Goal: Task Accomplishment & Management: Manage account settings

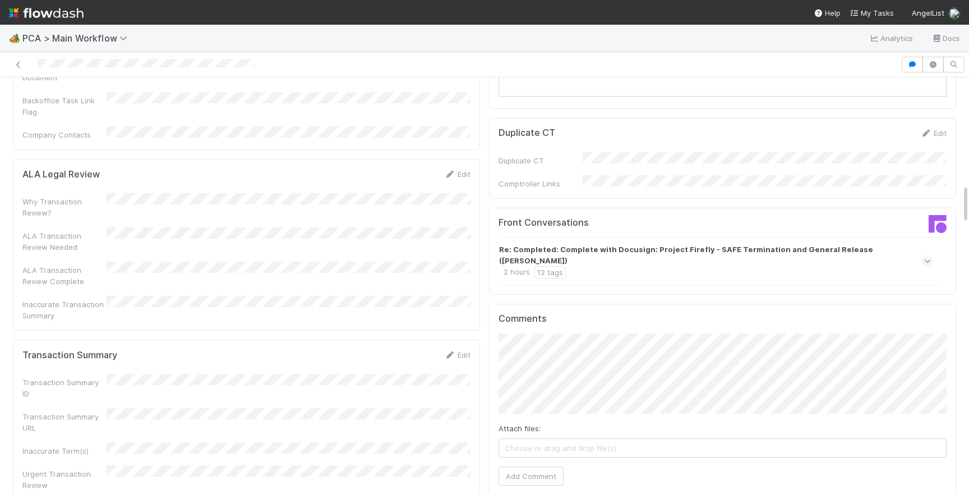
scroll to position [1120, 0]
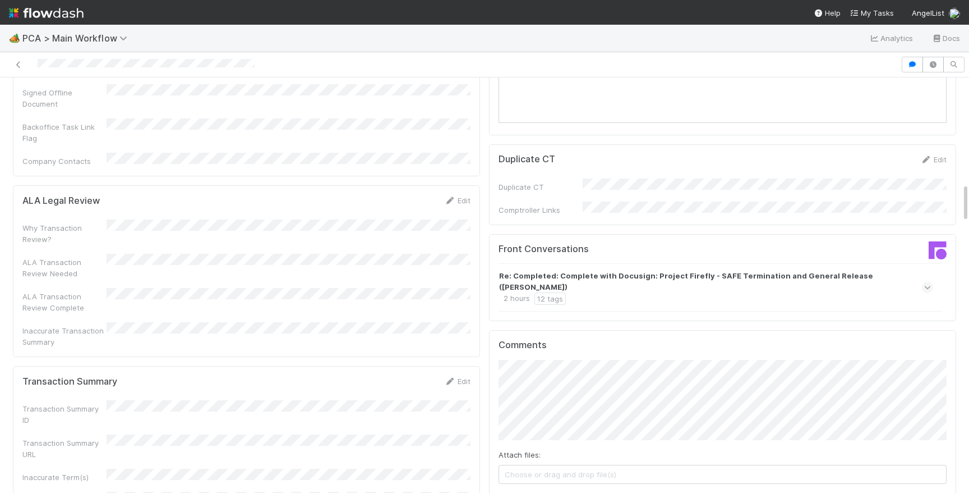
click at [715, 263] on div "Re: Completed: Complete with Docusign: Project Firefly - SAFE Termination and G…" at bounding box center [716, 287] width 435 height 48
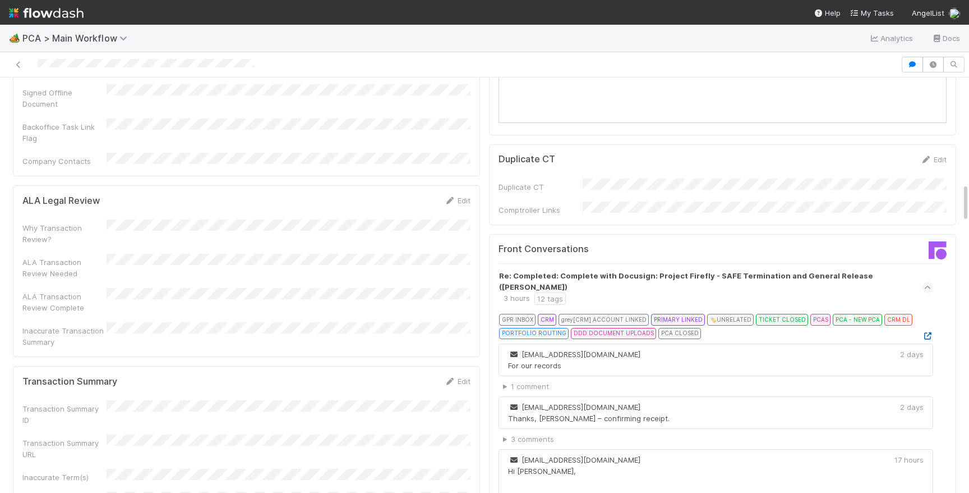
click at [929, 332] on icon at bounding box center [927, 335] width 11 height 7
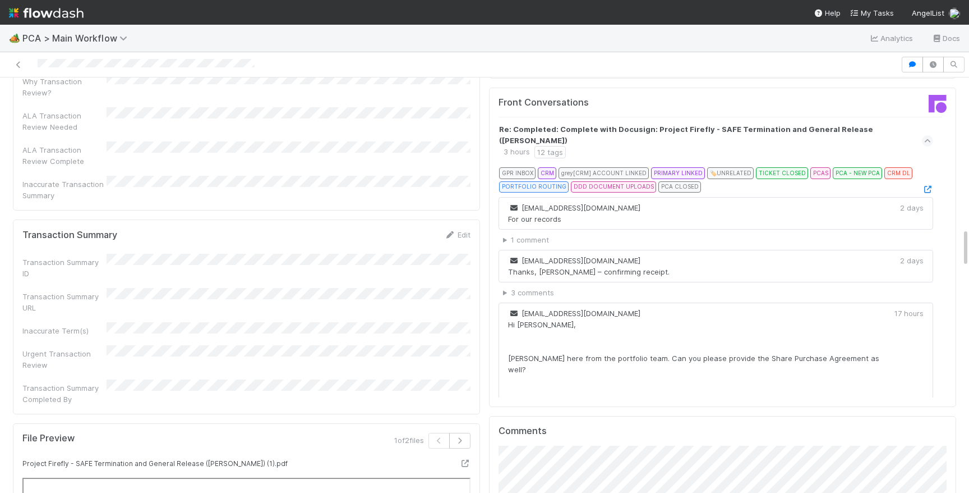
scroll to position [1127, 0]
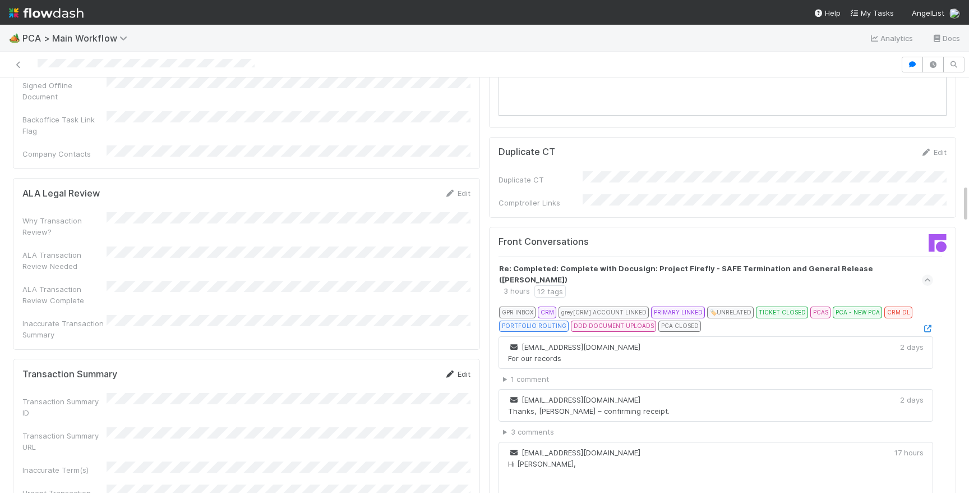
click at [460, 369] on link "Edit" at bounding box center [457, 373] width 26 height 9
click at [416, 368] on button "Save" at bounding box center [411, 377] width 32 height 19
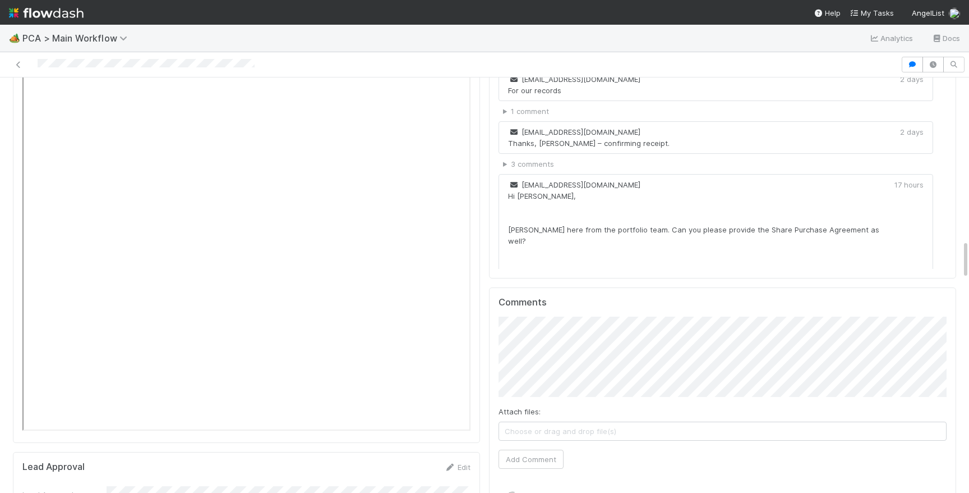
scroll to position [1945, 0]
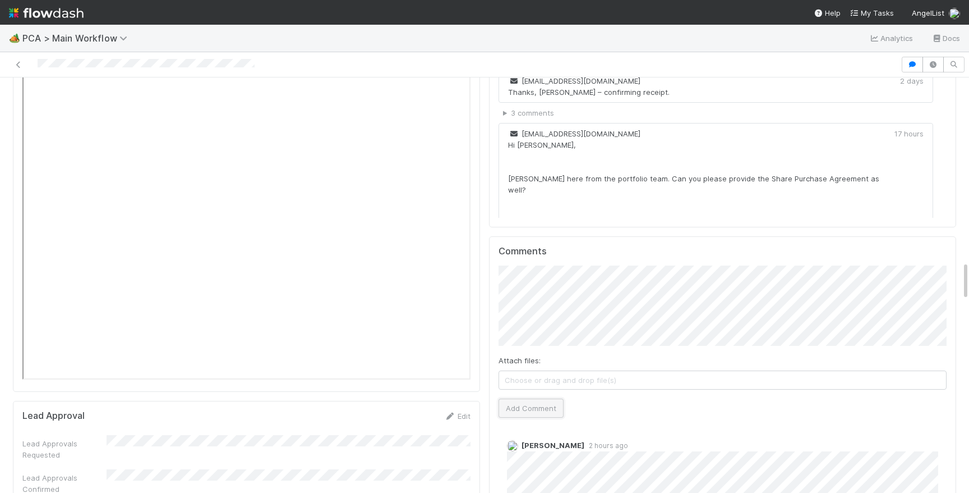
click at [525, 398] on button "Add Comment" at bounding box center [531, 407] width 65 height 19
click at [543, 334] on div "Attach files: Choose or drag and drop file(s) Add Comment" at bounding box center [723, 341] width 448 height 152
click at [543, 335] on div "Attach files: Choose or drag and drop file(s) Add Comment" at bounding box center [723, 341] width 448 height 152
click at [541, 398] on button "Add Comment" at bounding box center [531, 407] width 65 height 19
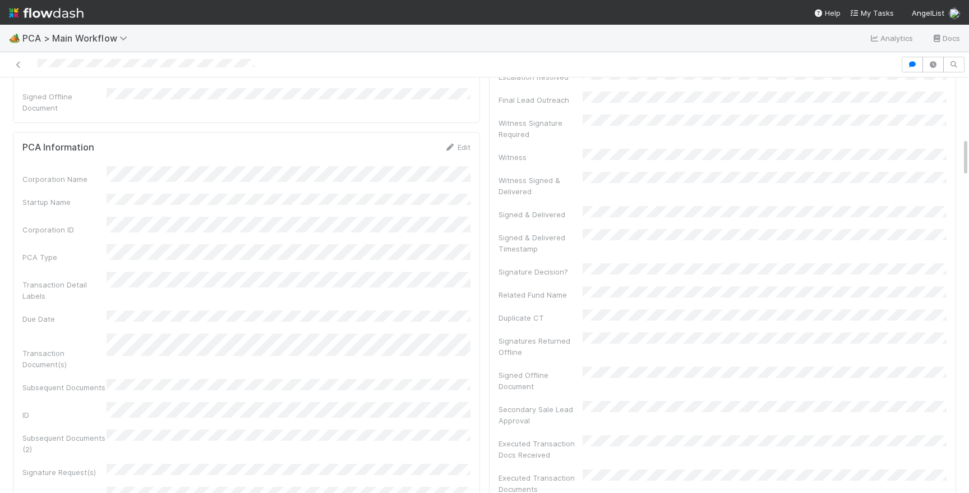
scroll to position [0, 0]
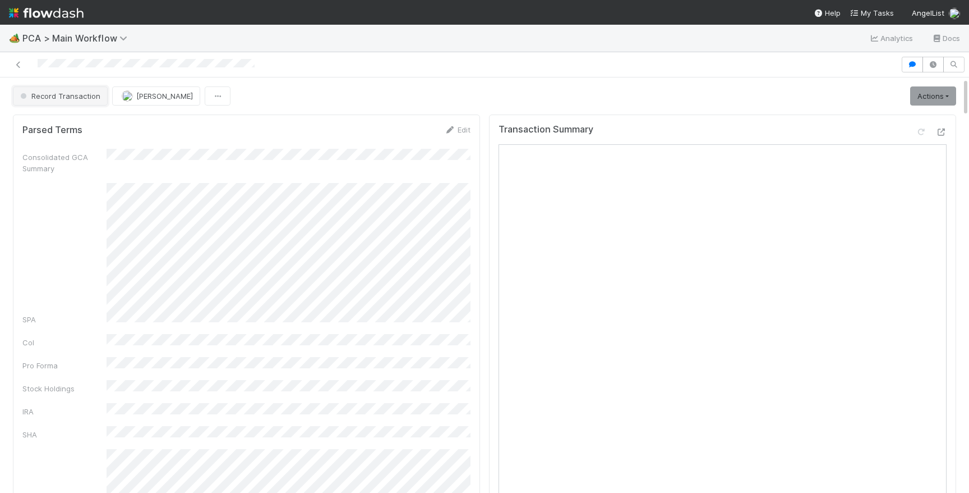
click at [79, 90] on button "Record Transaction" at bounding box center [60, 95] width 95 height 19
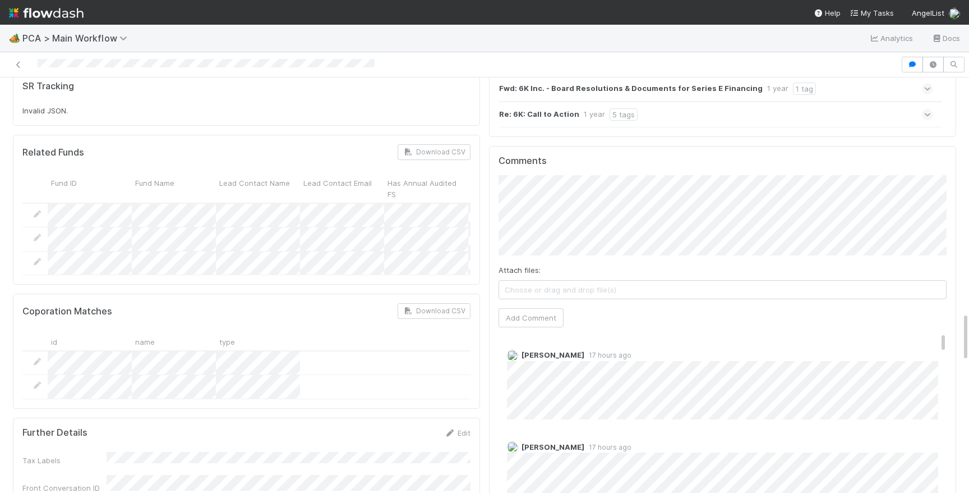
scroll to position [1970, 0]
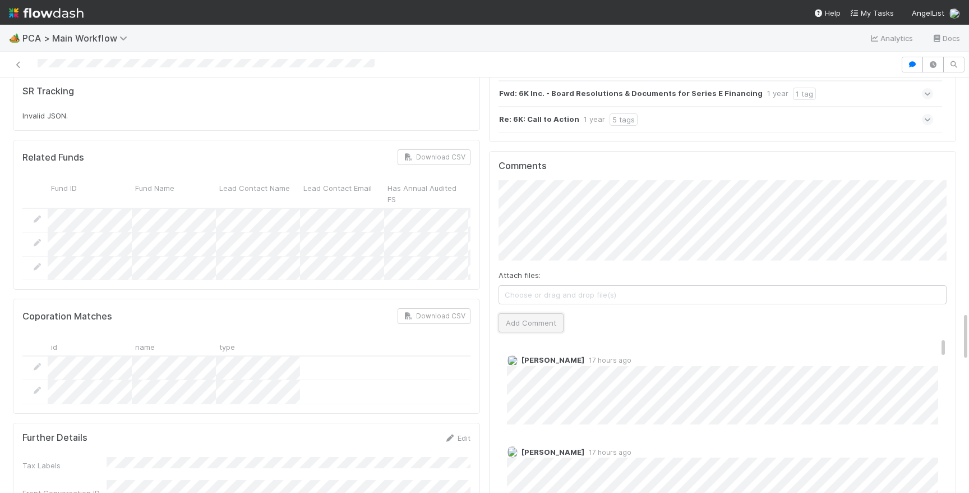
click at [539, 313] on button "Add Comment" at bounding box center [531, 322] width 65 height 19
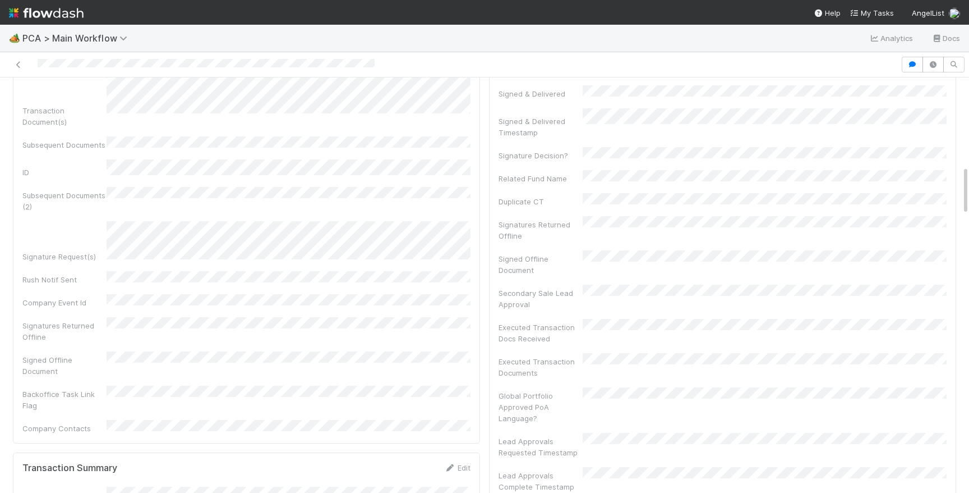
scroll to position [0, 0]
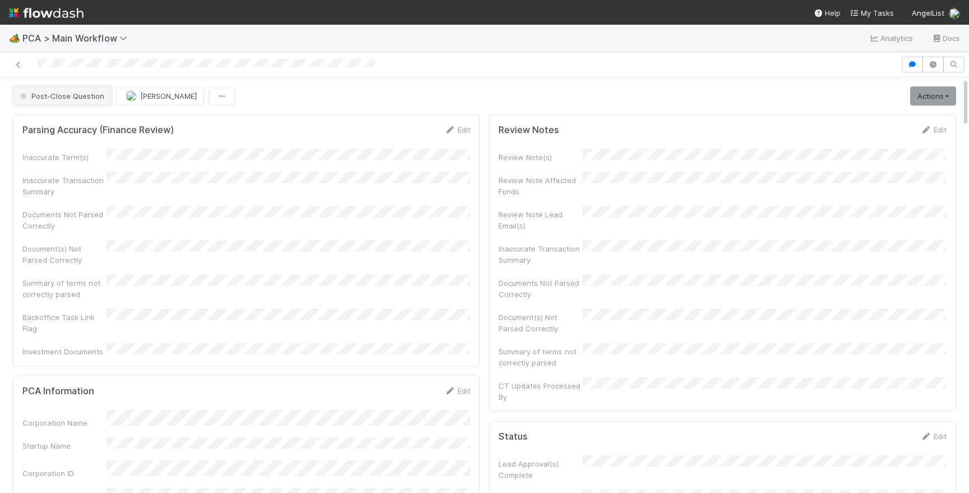
click at [30, 90] on button "Post-Close Question" at bounding box center [62, 95] width 99 height 19
click at [273, 69] on div at bounding box center [206, 65] width 337 height 12
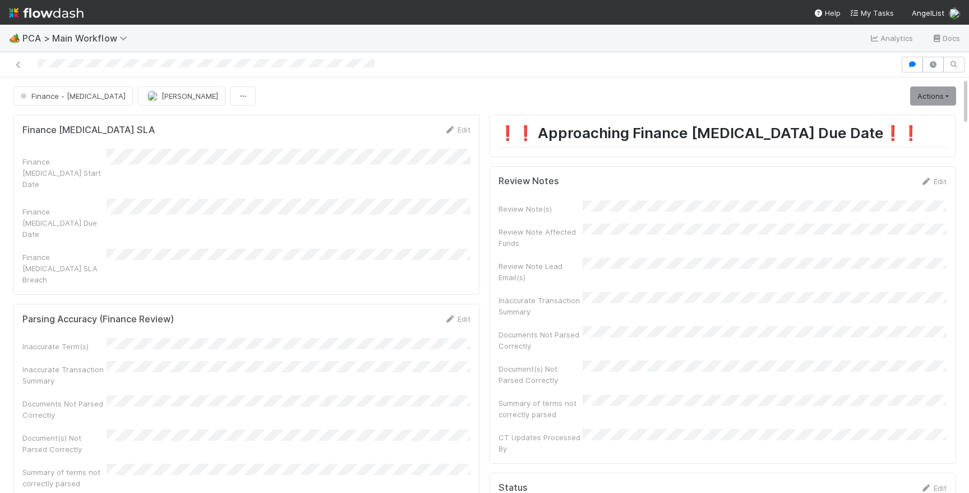
click at [273, 69] on div at bounding box center [206, 65] width 337 height 12
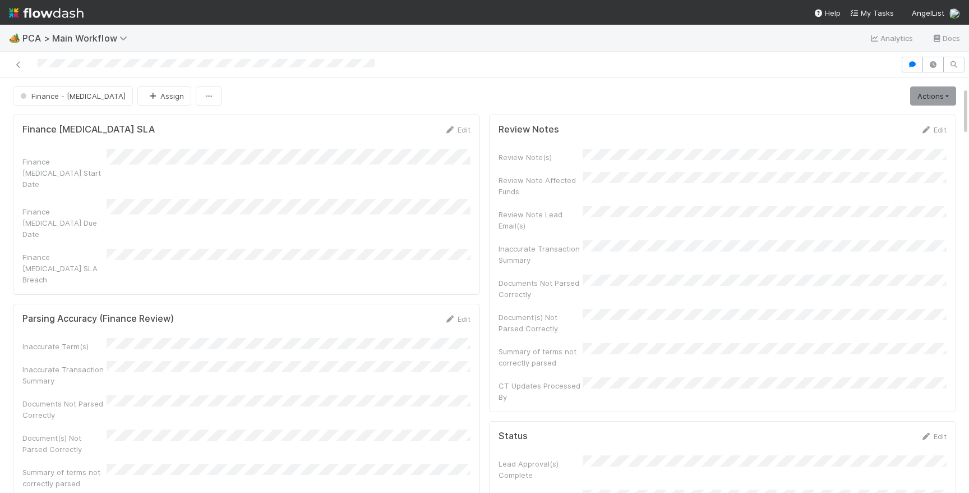
scroll to position [82, 0]
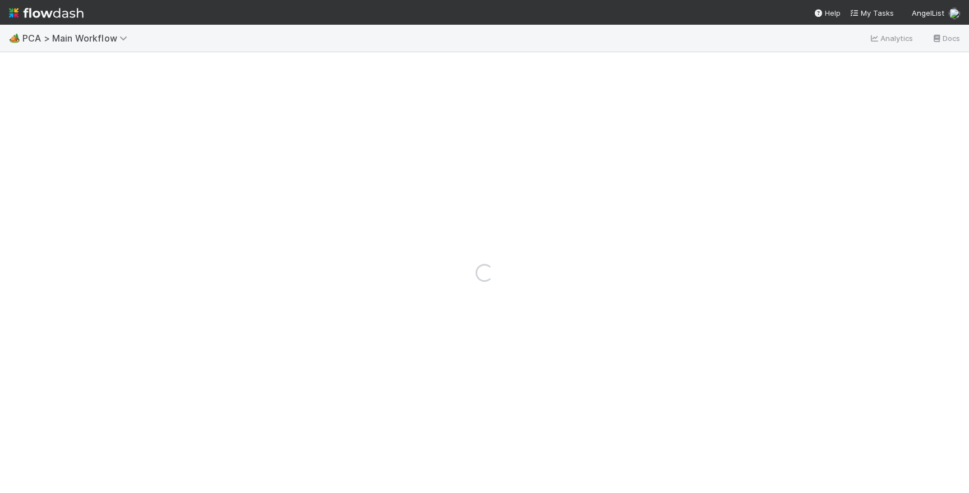
click at [59, 4] on img at bounding box center [46, 12] width 75 height 19
click at [59, 10] on img at bounding box center [46, 12] width 75 height 19
click at [65, 17] on img at bounding box center [46, 12] width 75 height 19
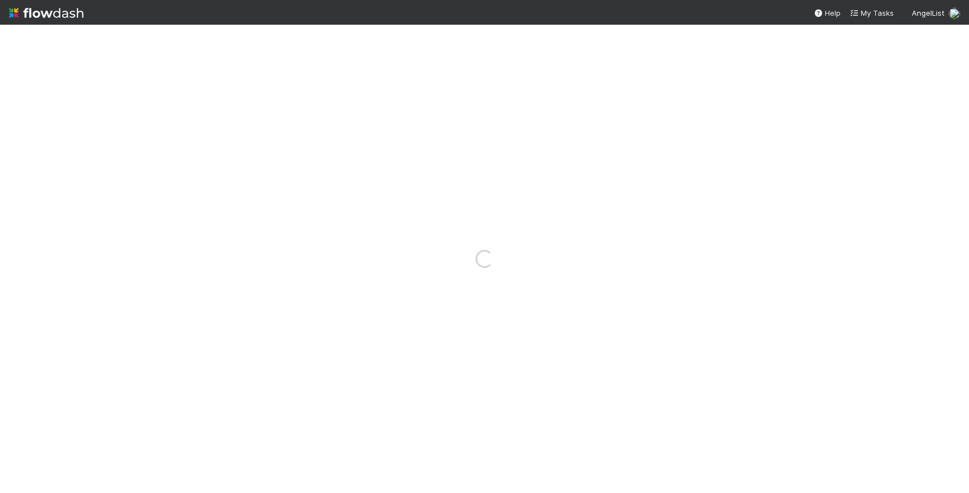
click at [71, 13] on img at bounding box center [46, 12] width 75 height 19
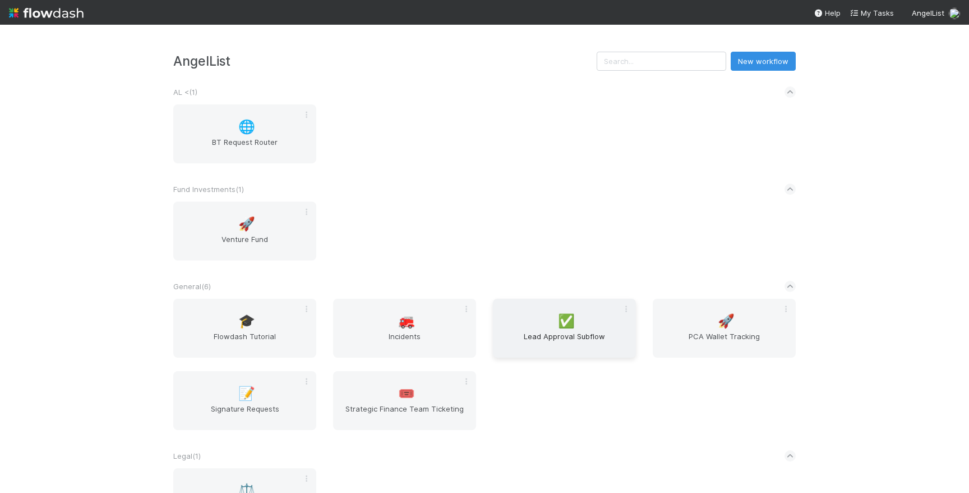
scroll to position [242, 0]
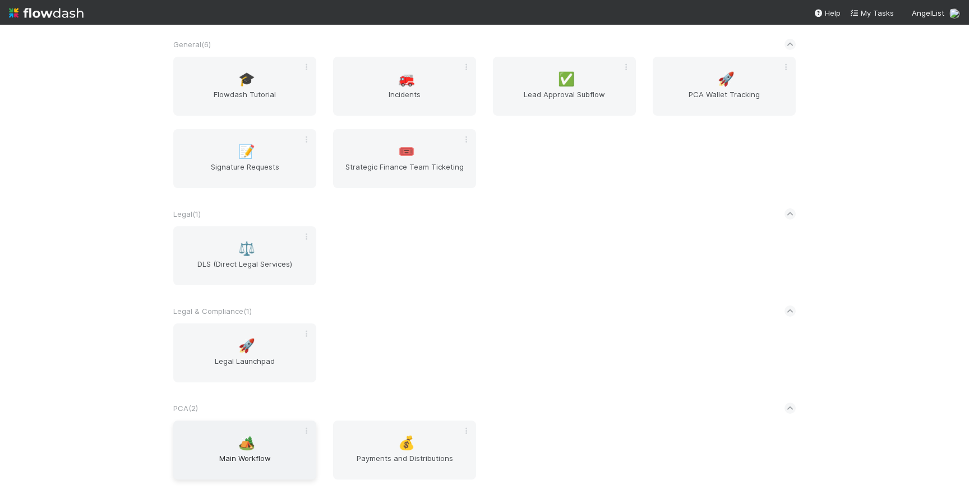
click at [251, 438] on span "🏕️" at bounding box center [246, 442] width 17 height 15
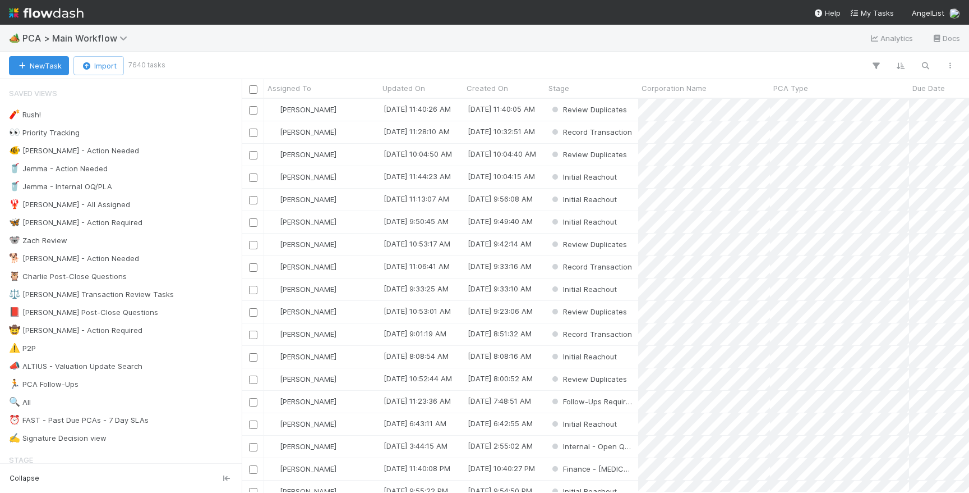
scroll to position [393, 728]
click at [169, 315] on div "📕 [PERSON_NAME] Post-Close Questions 15" at bounding box center [124, 312] width 230 height 14
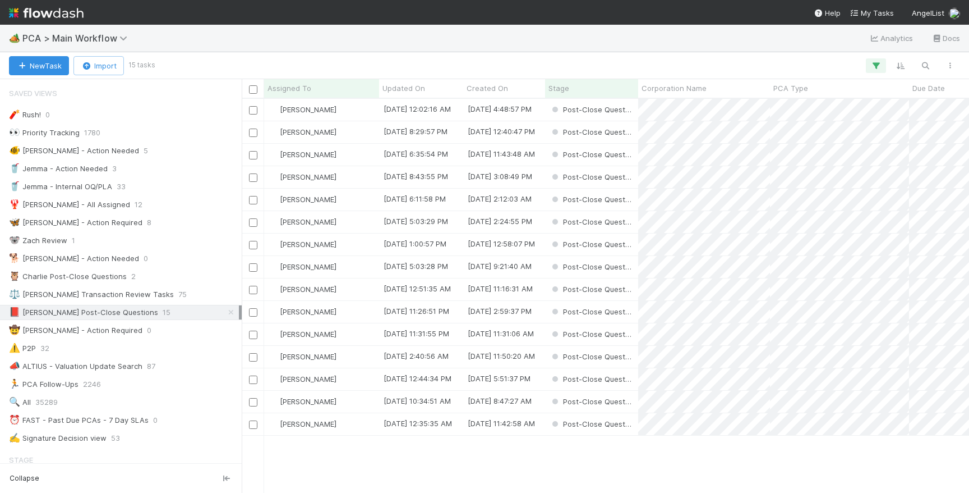
scroll to position [393, 728]
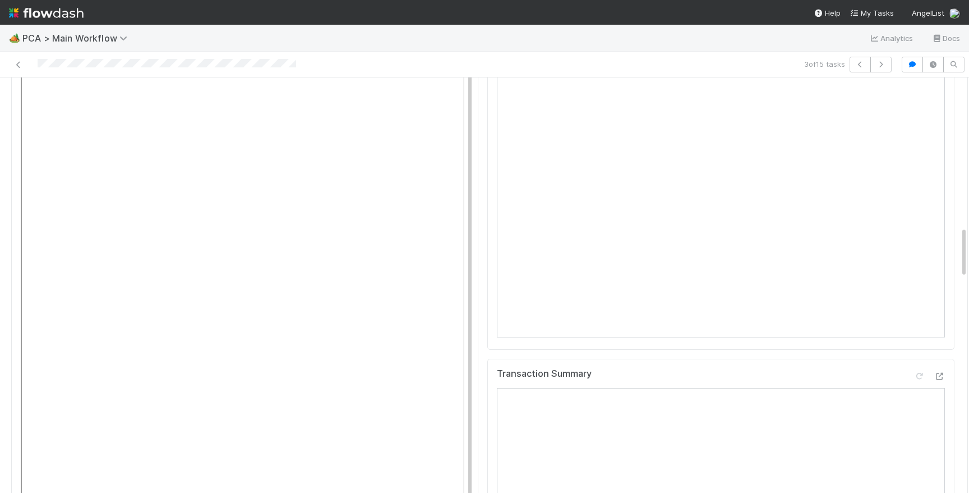
scroll to position [1160, 0]
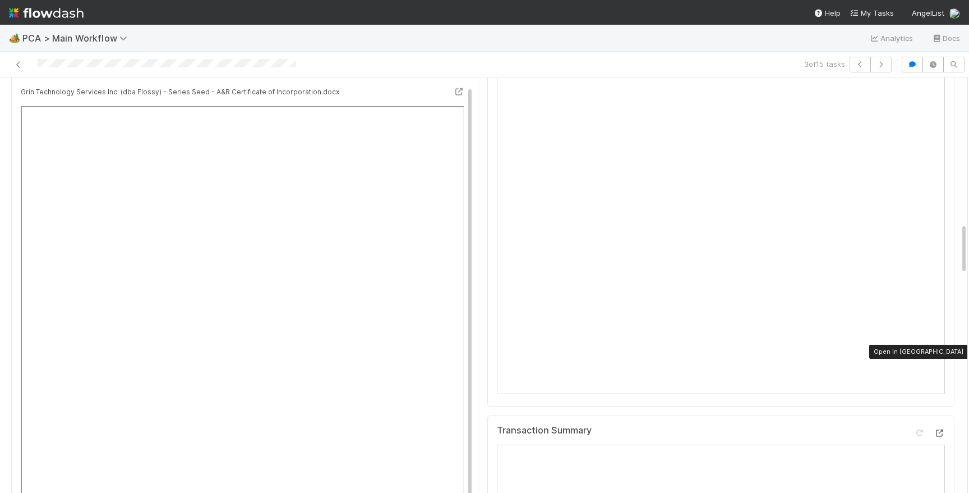
click at [944, 429] on icon at bounding box center [939, 432] width 11 height 7
